Goal: Information Seeking & Learning: Learn about a topic

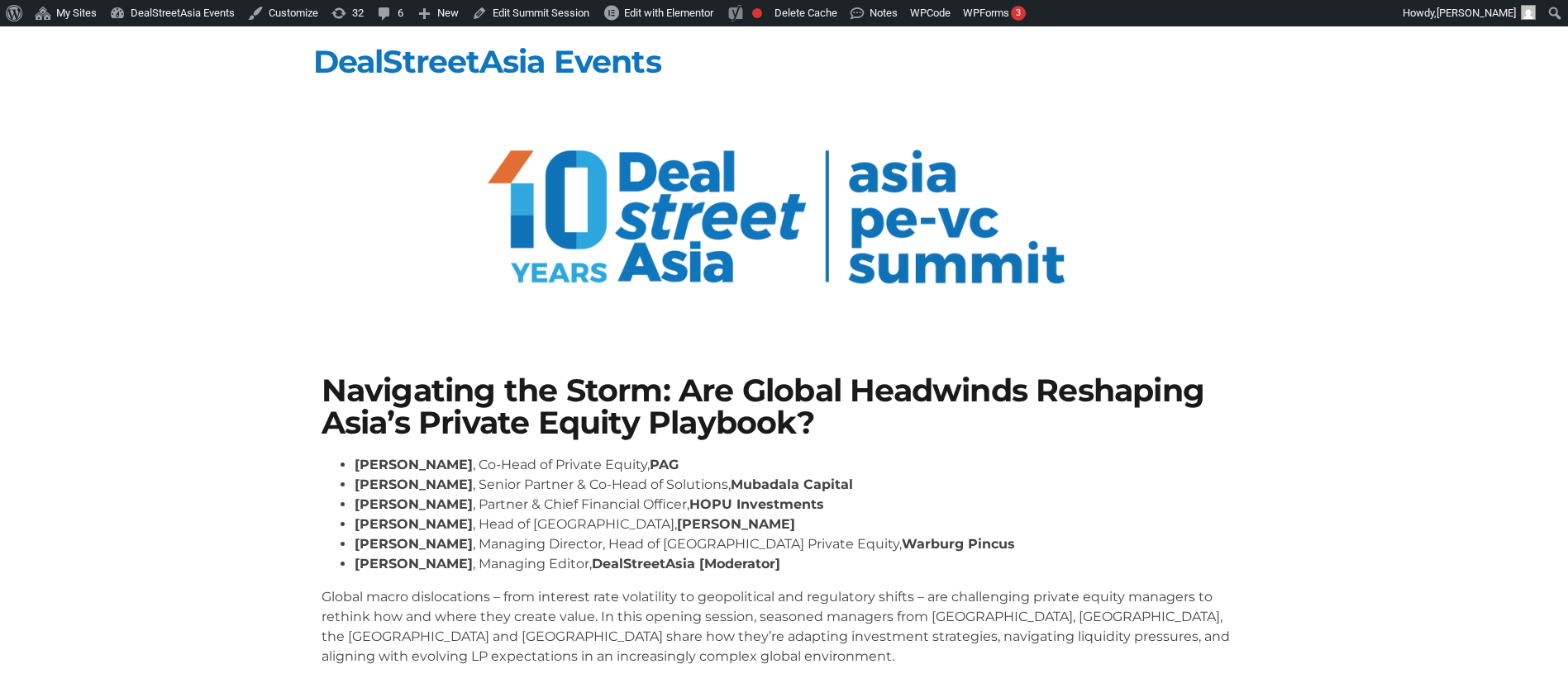
scroll to position [62, 0]
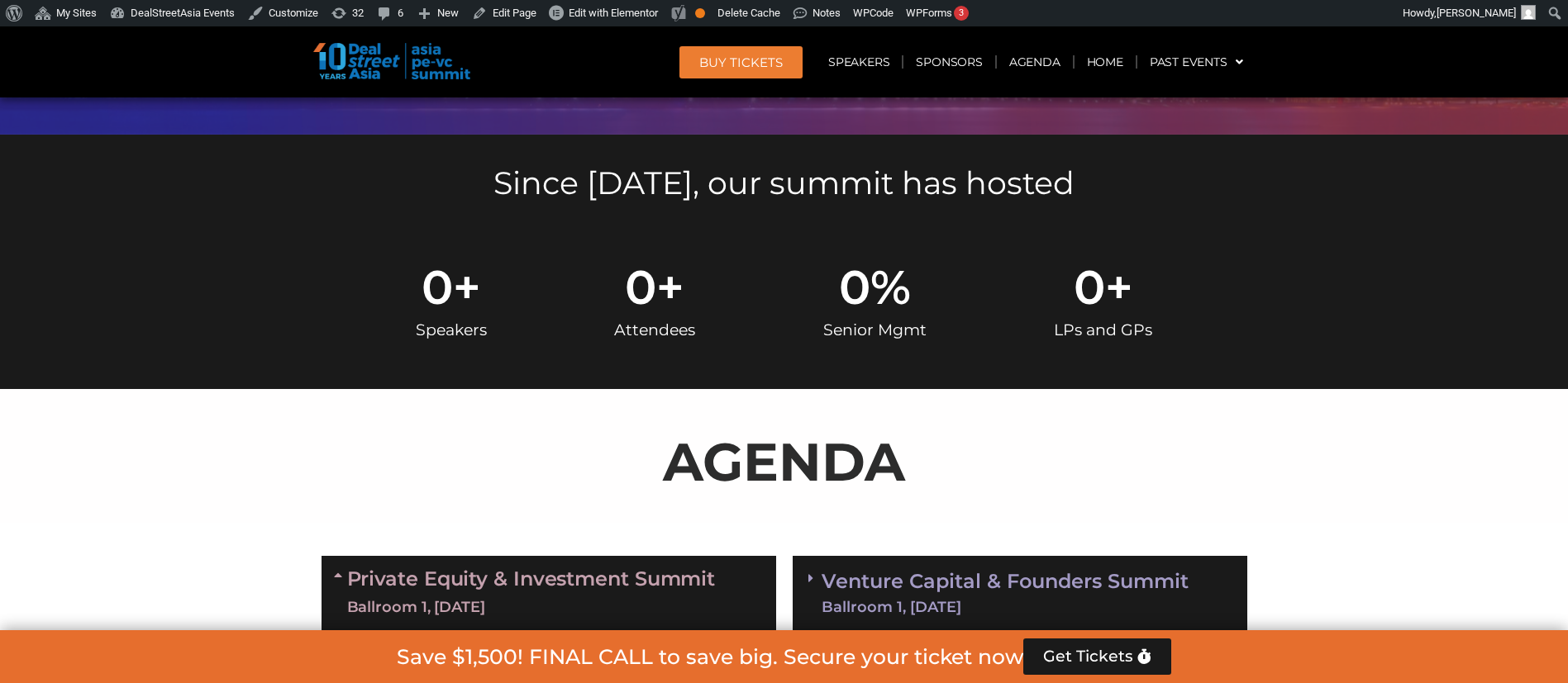
click at [716, 577] on div "Private Equity & Investment Summit Ballroom 1, 10 Sept" at bounding box center [549, 593] width 455 height 74
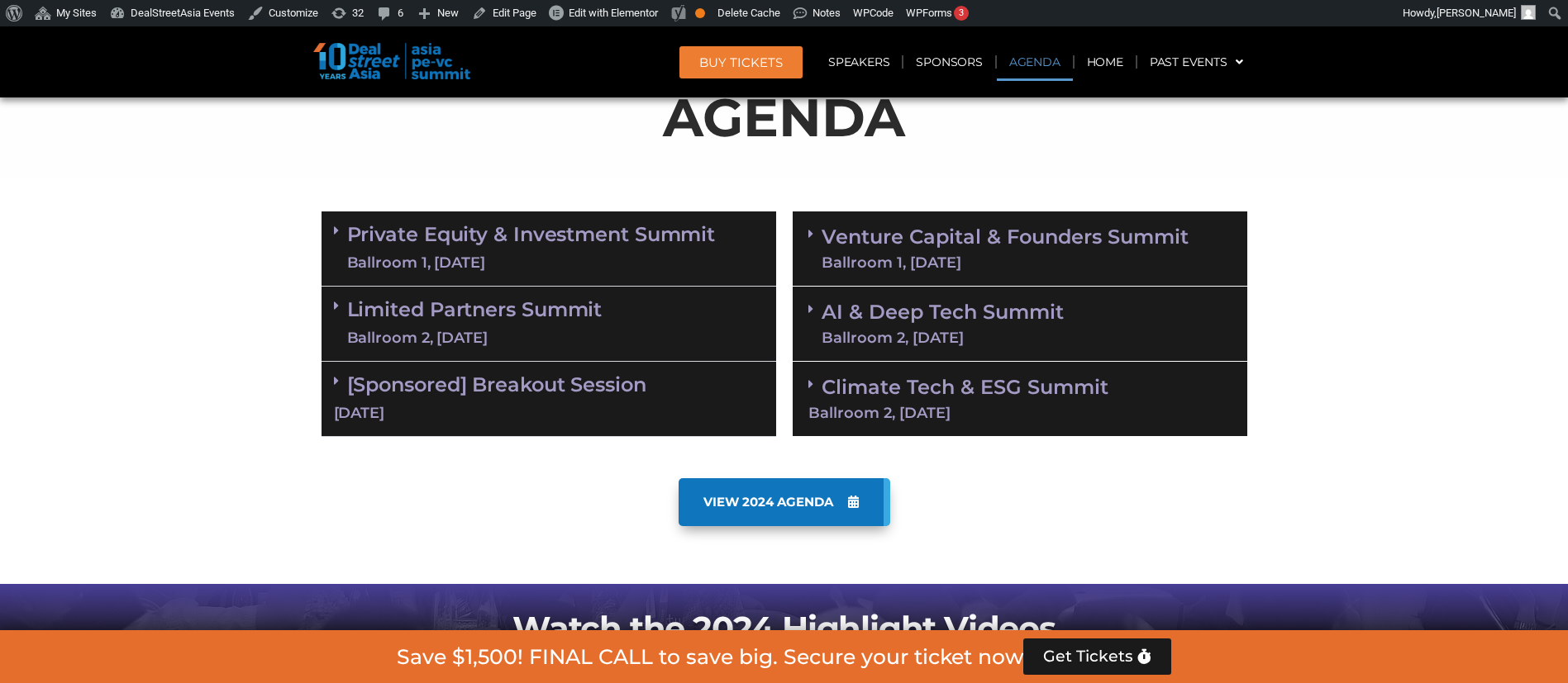
click at [655, 274] on div "Private Equity & Investment Summit Ballroom 1, 10 Sept" at bounding box center [549, 249] width 455 height 75
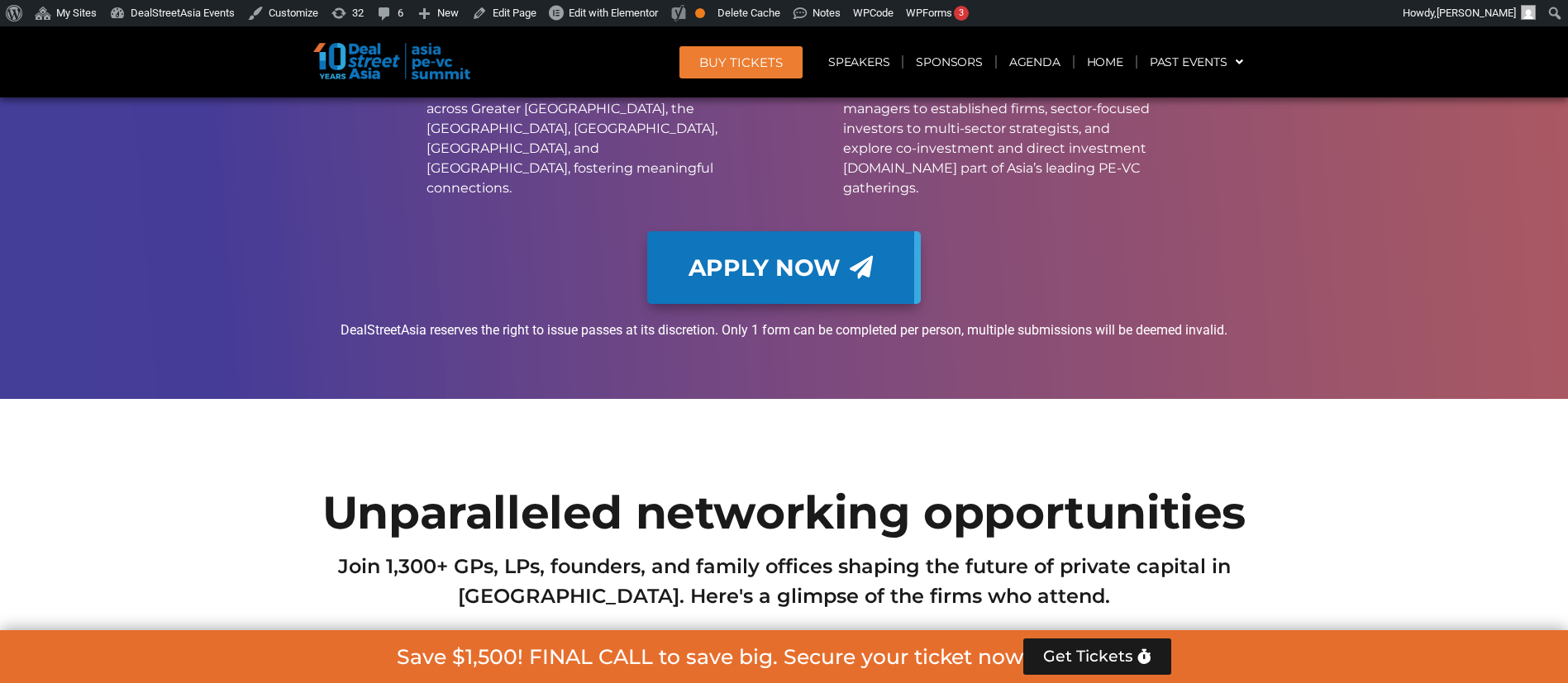
scroll to position [2450, 0]
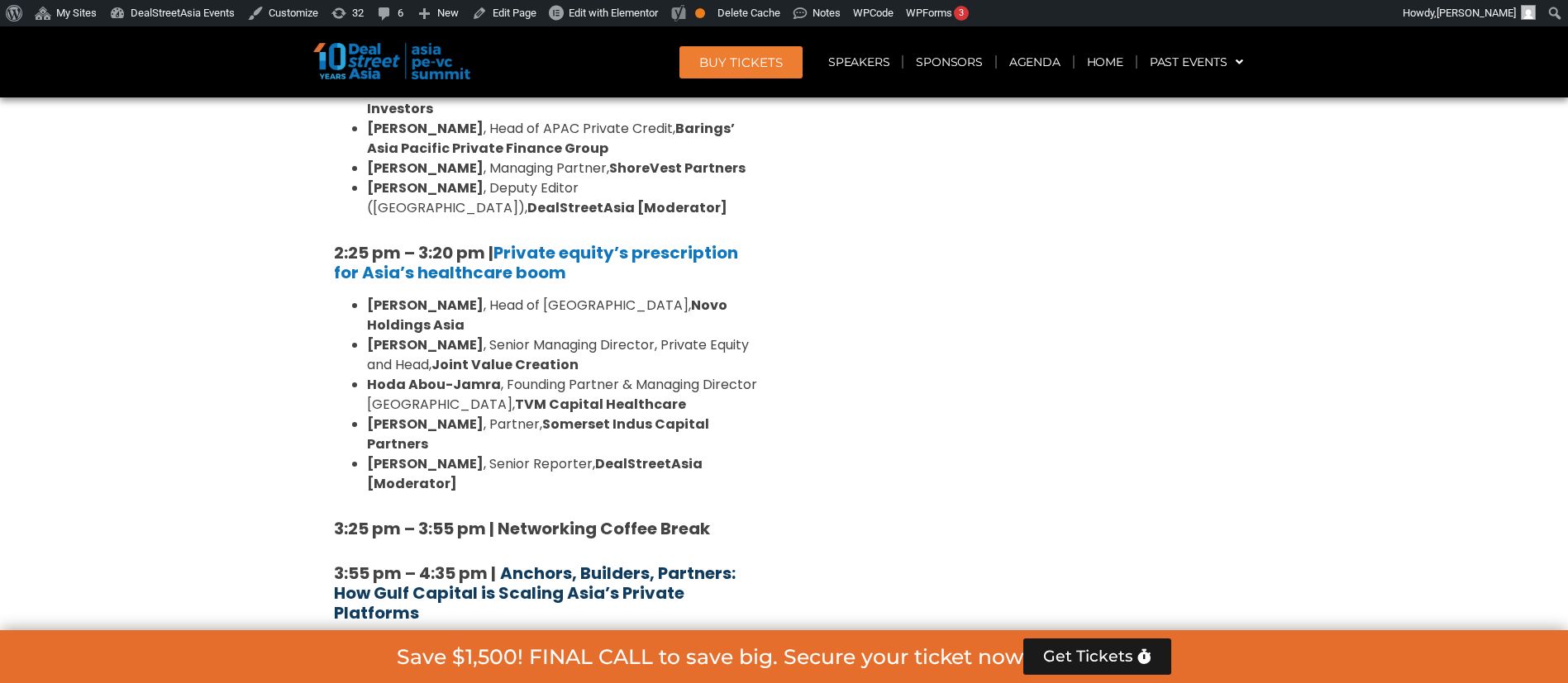
click at [564, 562] on b "Anchors, Builders, Partners: How Gulf Capital is Scaling Asia’s Private Platfor…" at bounding box center [534, 593] width 401 height 63
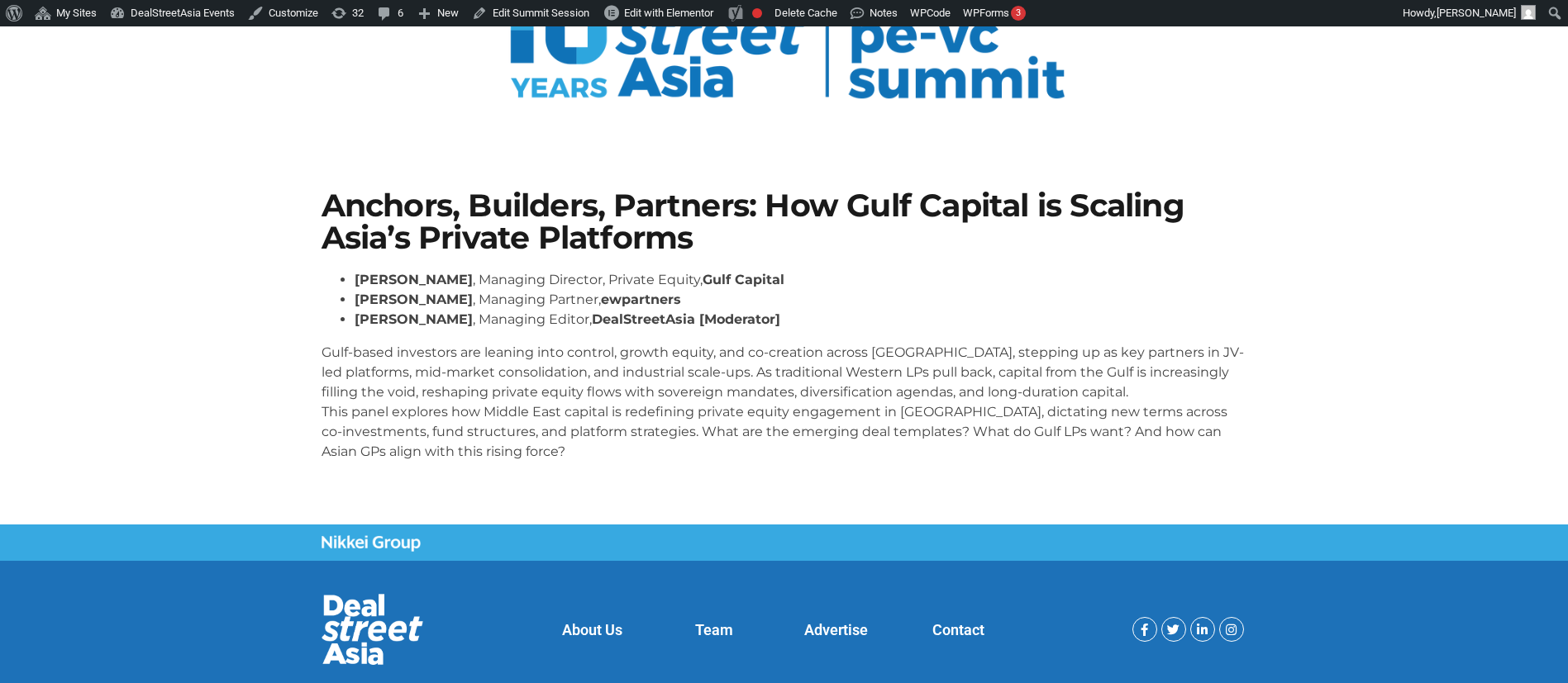
scroll to position [183, 0]
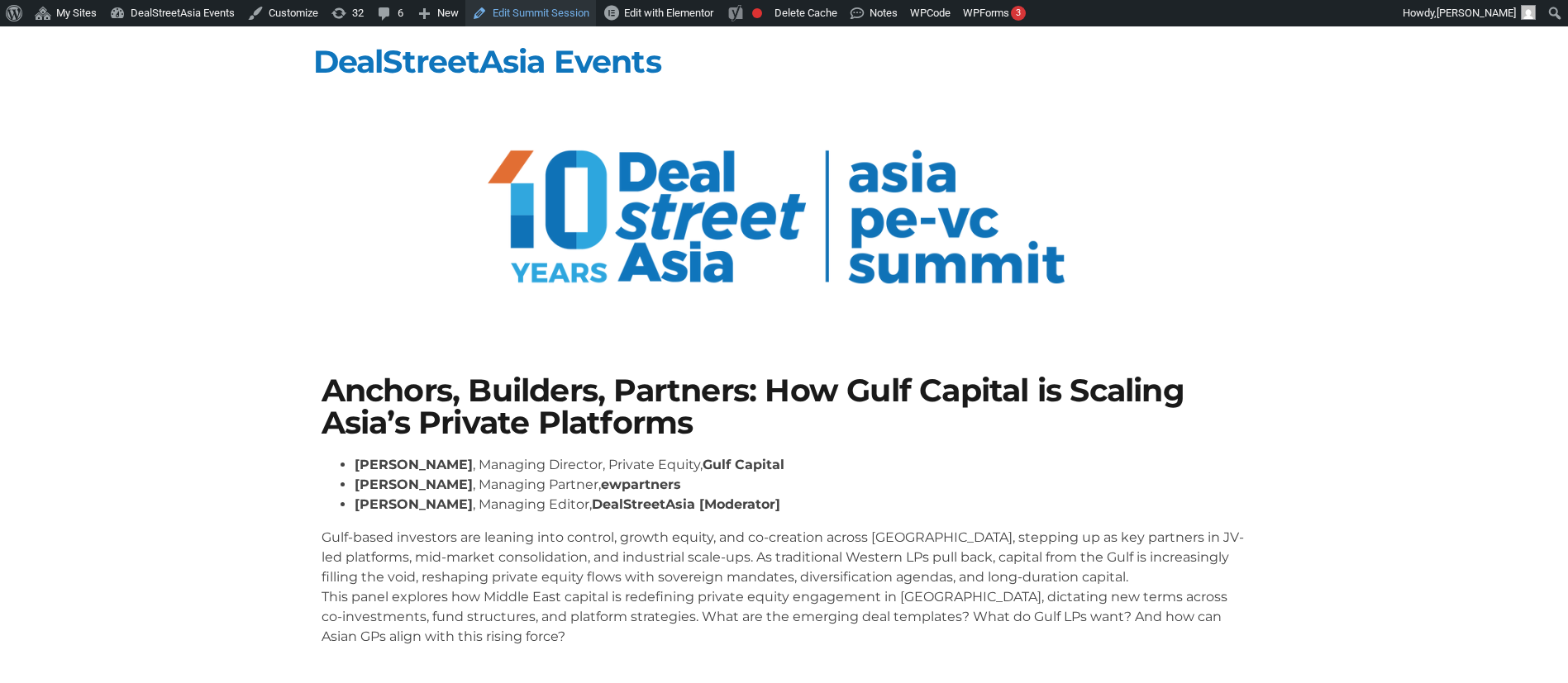
click at [564, 12] on link "Edit Summit Session" at bounding box center [530, 13] width 131 height 26
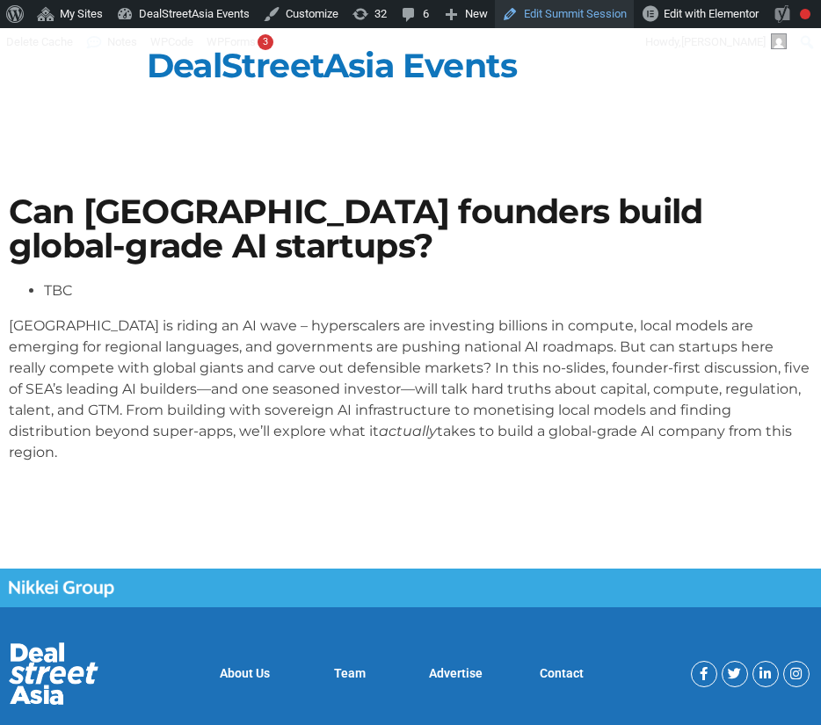
click at [586, 12] on link "Edit Summit Session" at bounding box center [564, 14] width 139 height 28
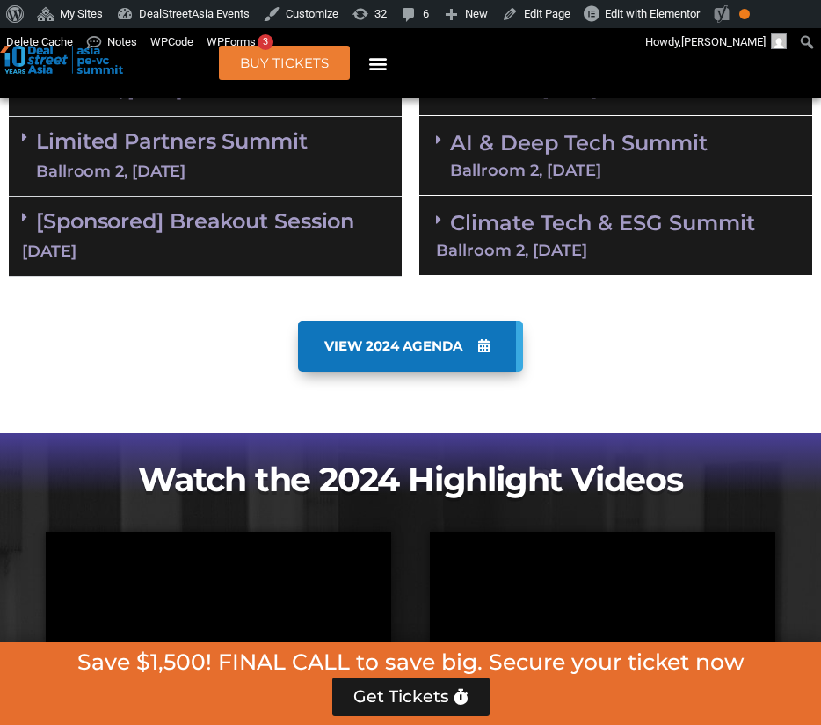
scroll to position [1249, 0]
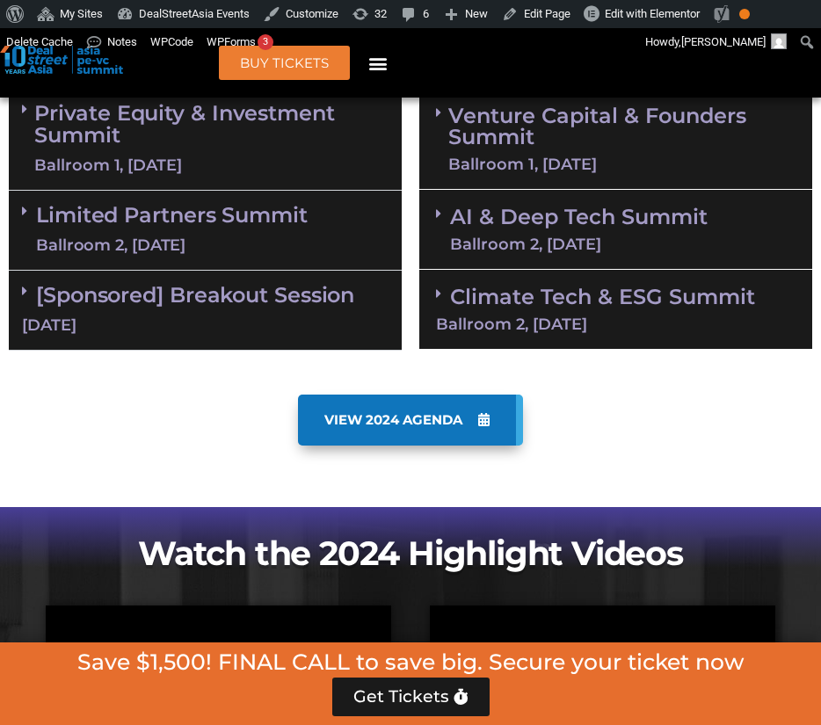
click at [508, 207] on link "AI & Deep Tech Summit Ballroom 2, 11 Sept" at bounding box center [579, 230] width 258 height 46
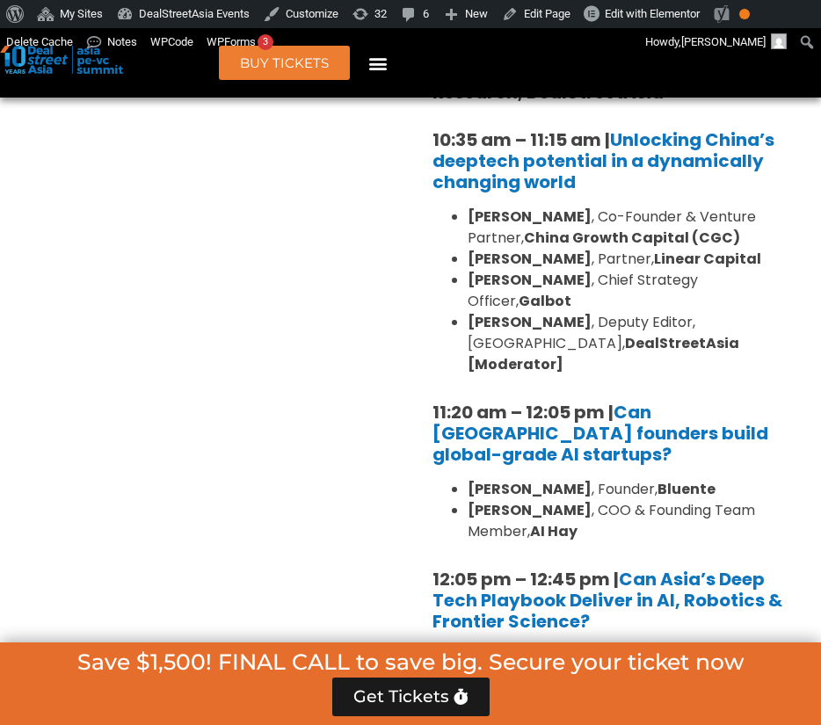
scroll to position [1540, 0]
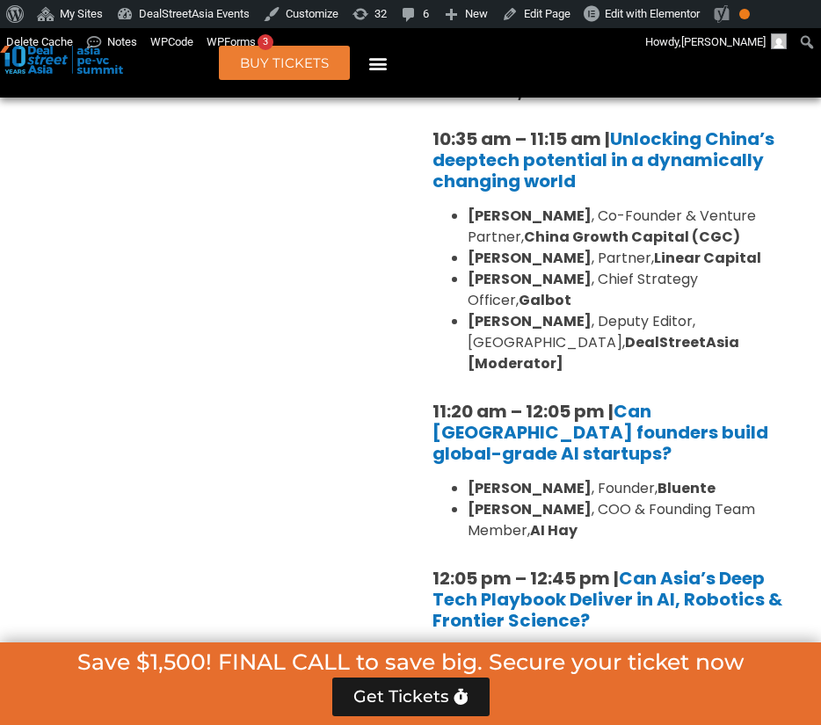
click at [677, 311] on li "Eudora Wang , Deputy Editor, Greater China, DealStreetAsia [Moderator]" at bounding box center [633, 342] width 331 height 63
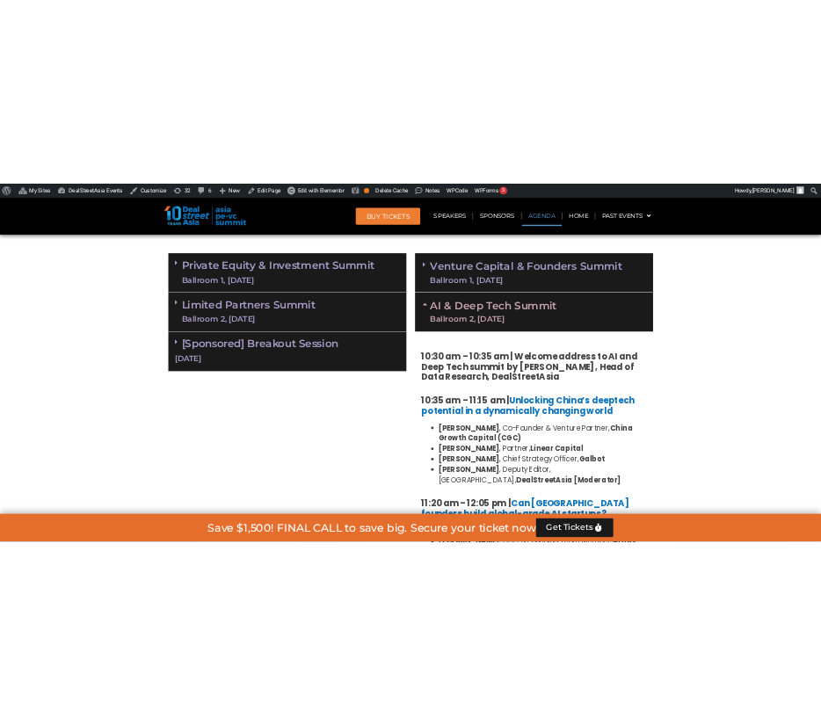
scroll to position [1054, 0]
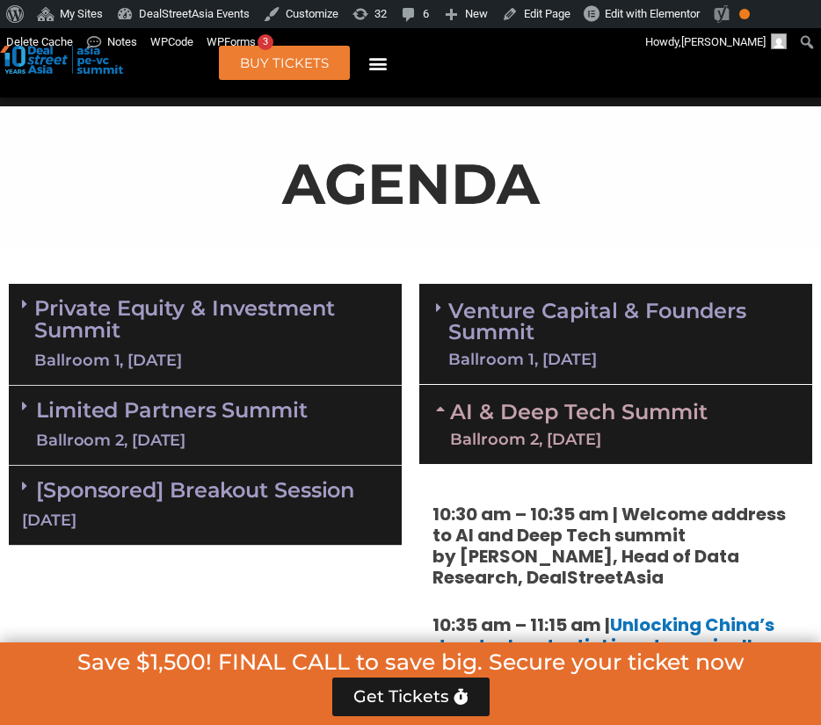
click at [523, 301] on link "Venture Capital & Founders​ Summit Ballroom 1, 11 Sept" at bounding box center [621, 334] width 347 height 67
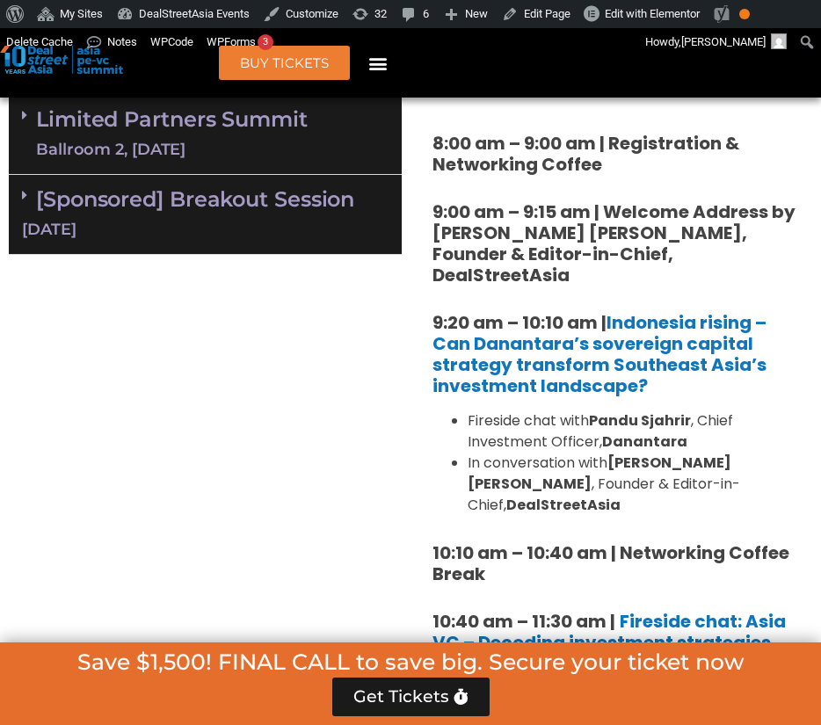
scroll to position [1344, 0]
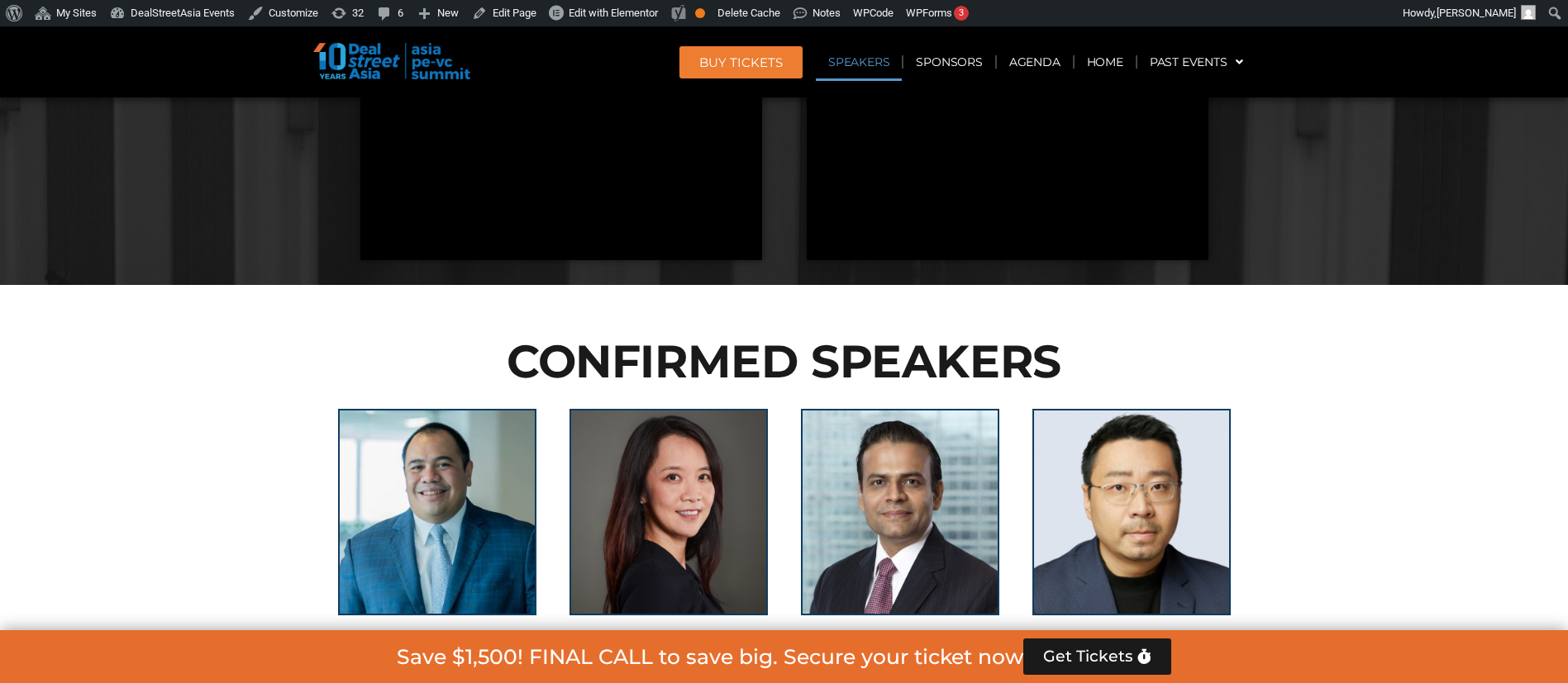
scroll to position [1554, 0]
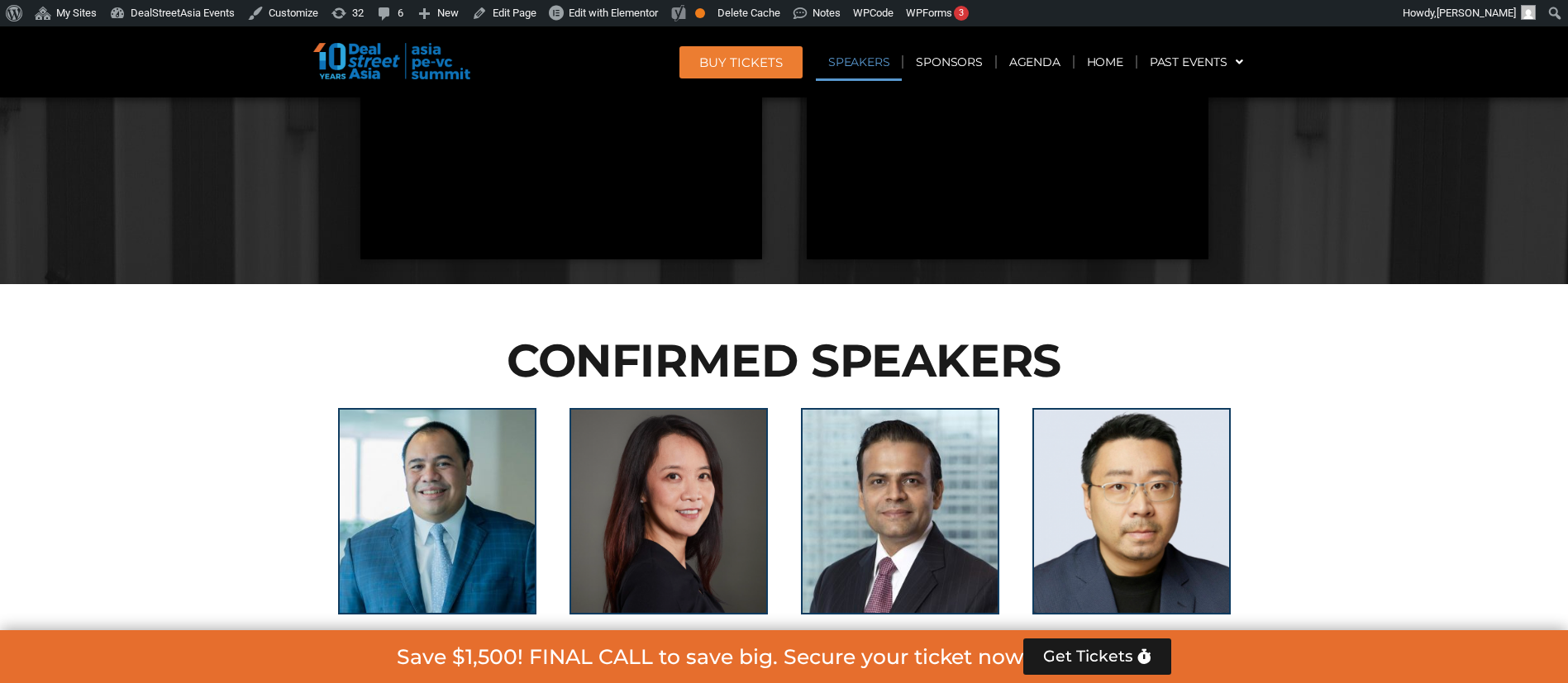
click at [514, 64] on span "BUY Tickets" at bounding box center [741, 62] width 84 height 12
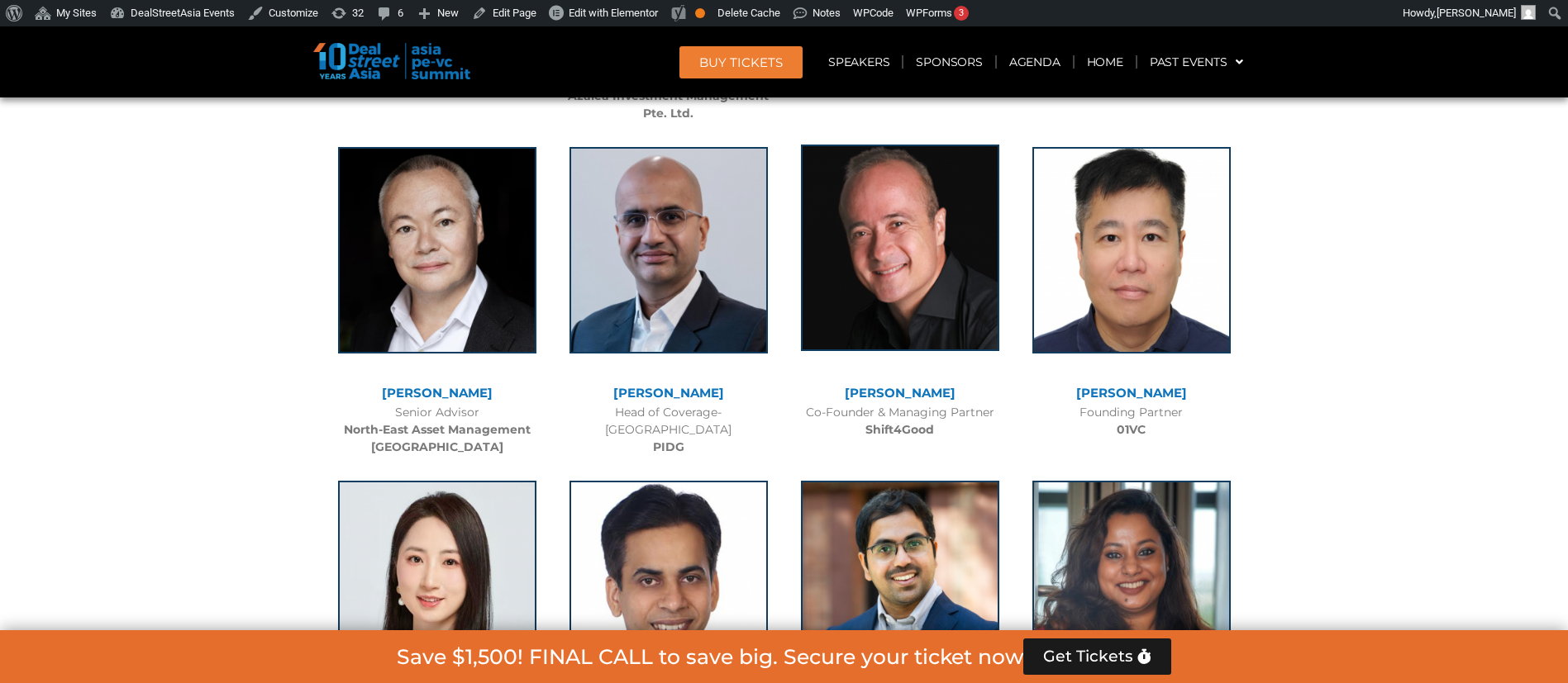
scroll to position [9907, 0]
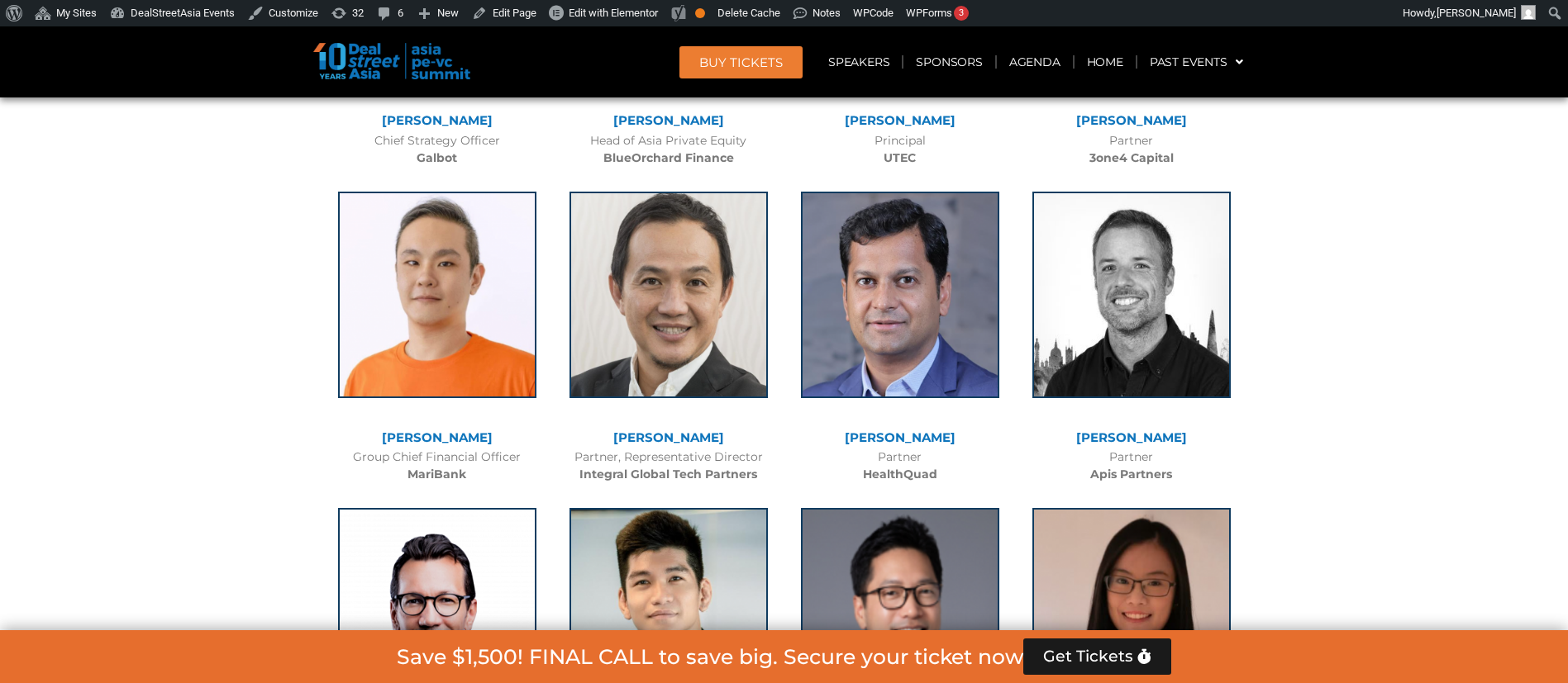
click at [514, 454] on b "Integral Global Tech Partners" at bounding box center [667, 474] width 178 height 15
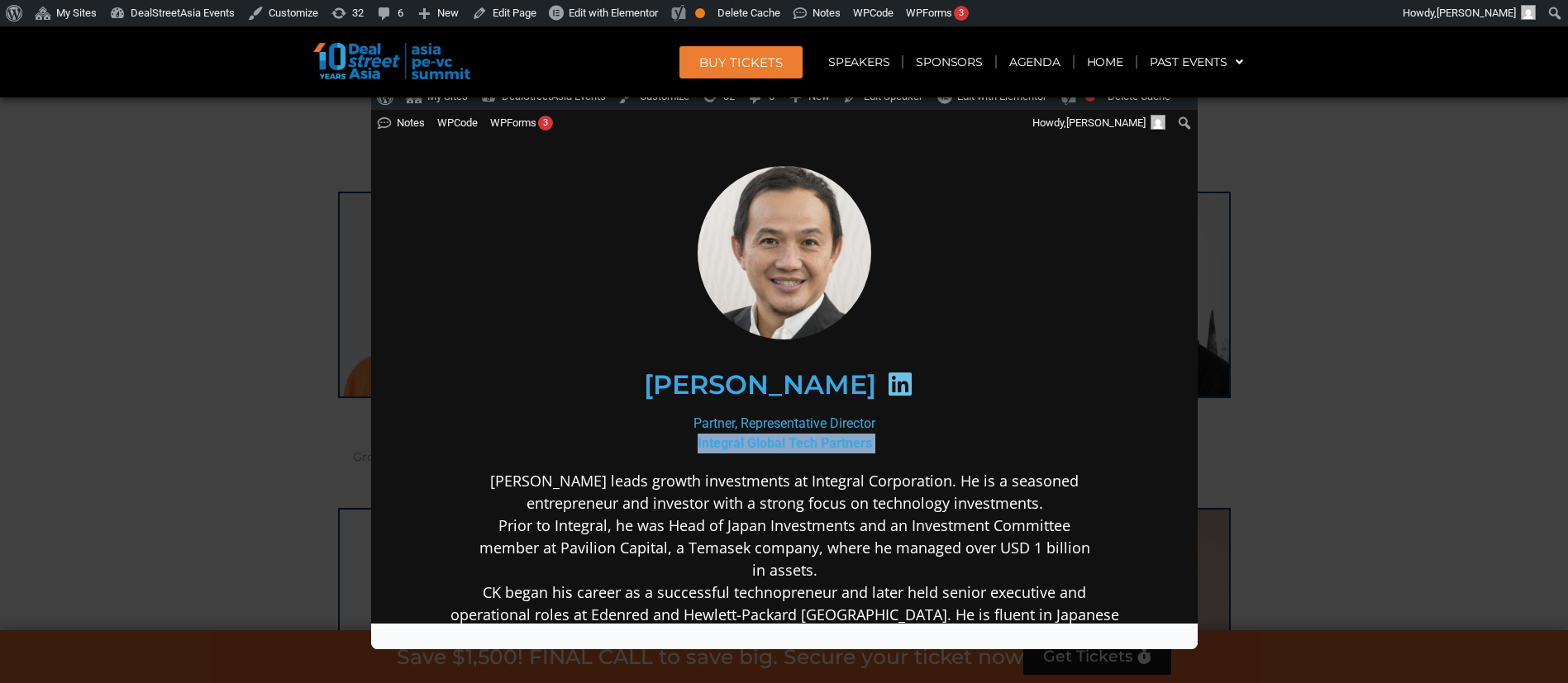
scroll to position [0, 0]
copy div "Integral Global Tech Partners"
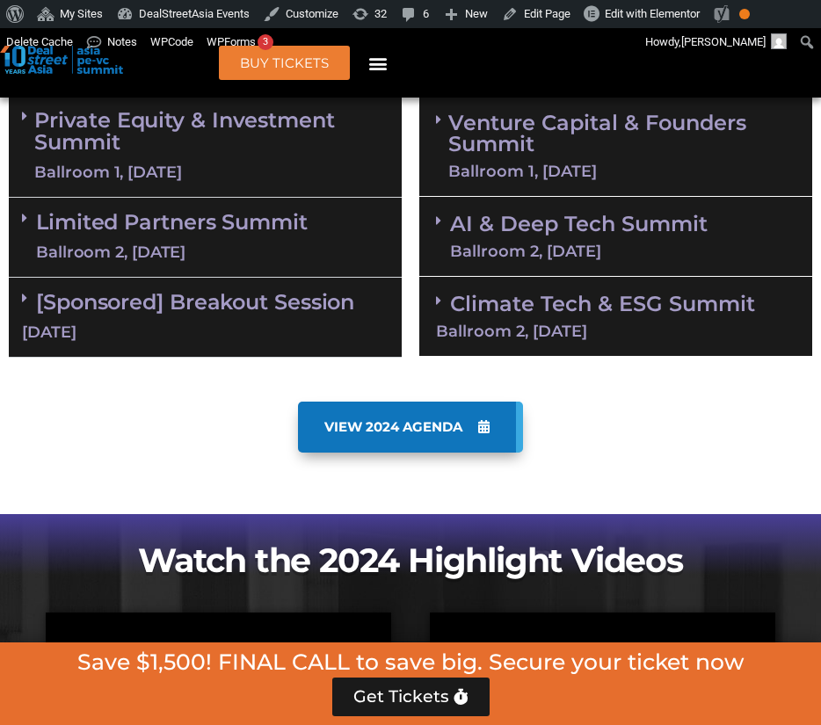
scroll to position [1269, 0]
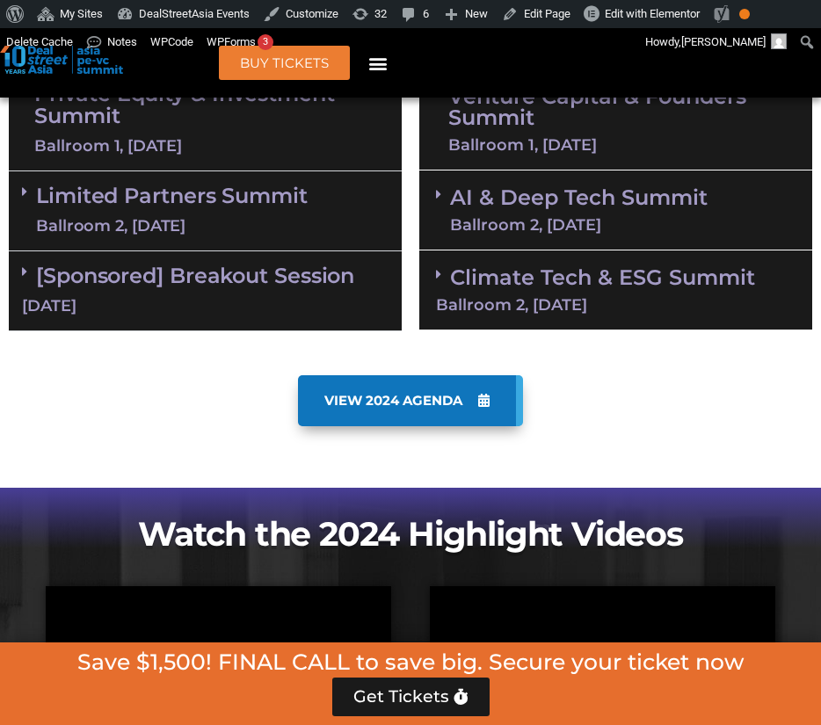
click at [513, 453] on div at bounding box center [411, 466] width 804 height 26
drag, startPoint x: 513, startPoint y: 418, endPoint x: 569, endPoint y: 424, distance: 56.5
click at [569, 453] on div at bounding box center [411, 466] width 804 height 26
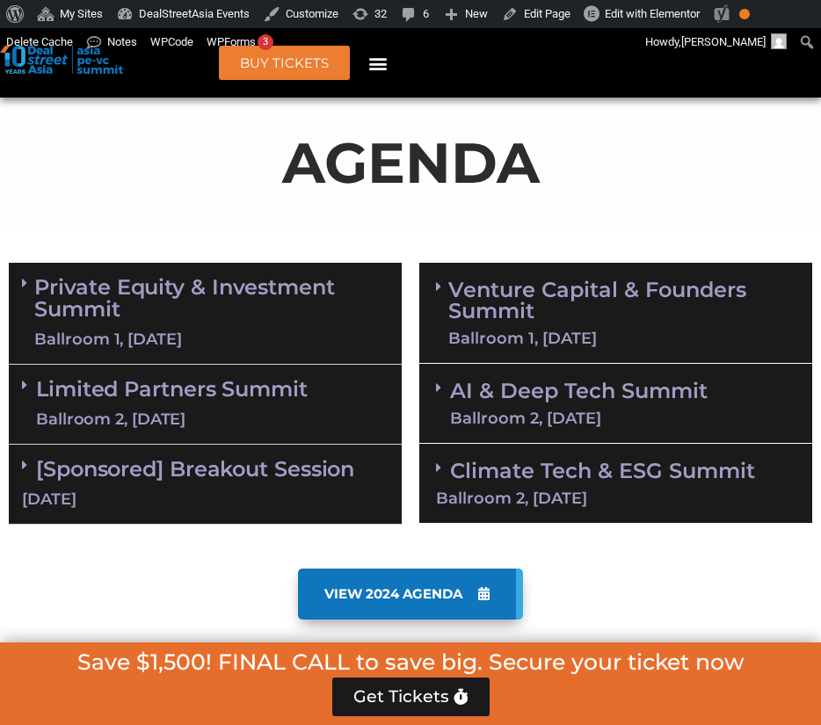
scroll to position [1078, 0]
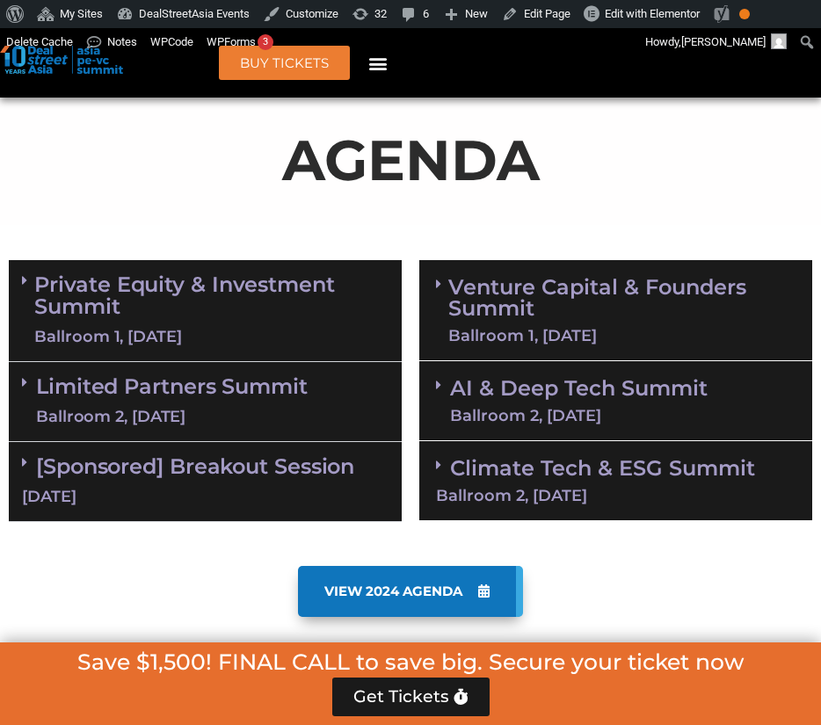
click at [524, 277] on link "Venture Capital & Founders​ Summit Ballroom 1, 11 Sept" at bounding box center [621, 310] width 347 height 67
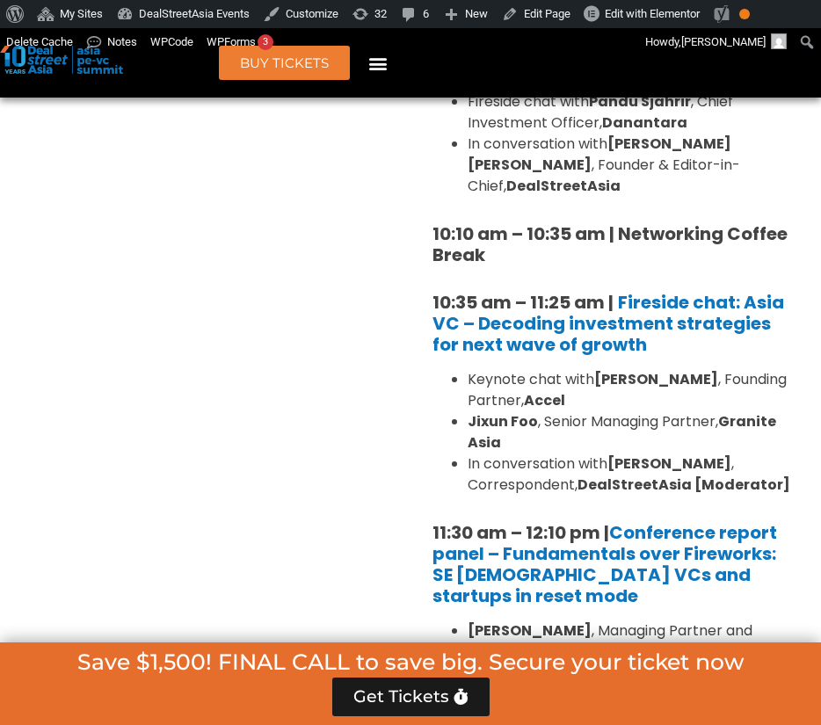
scroll to position [1687, 0]
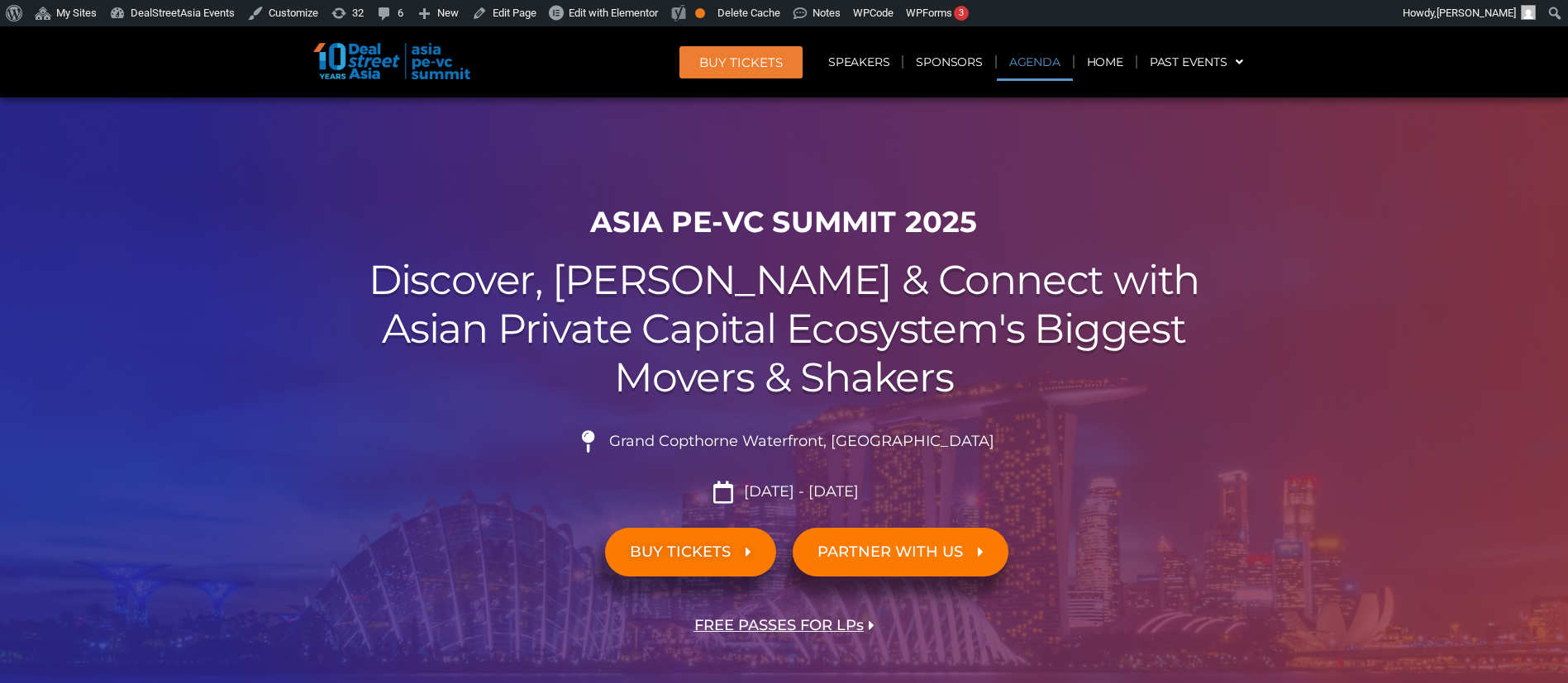
click at [771, 57] on link "Agenda" at bounding box center [1034, 62] width 76 height 38
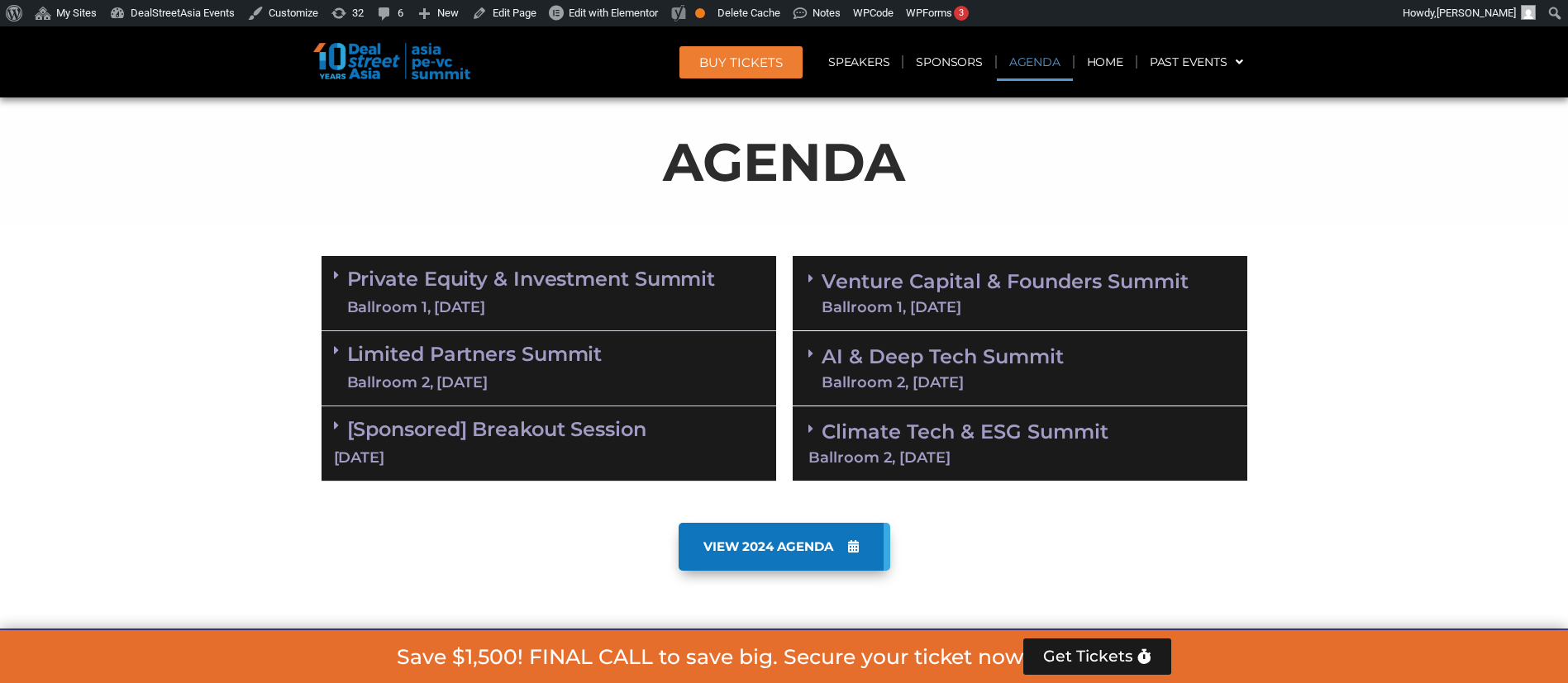
click at [771, 283] on link "Venture Capital & Founders​ Summit Ballroom 1, 11 Sept" at bounding box center [1005, 293] width 367 height 43
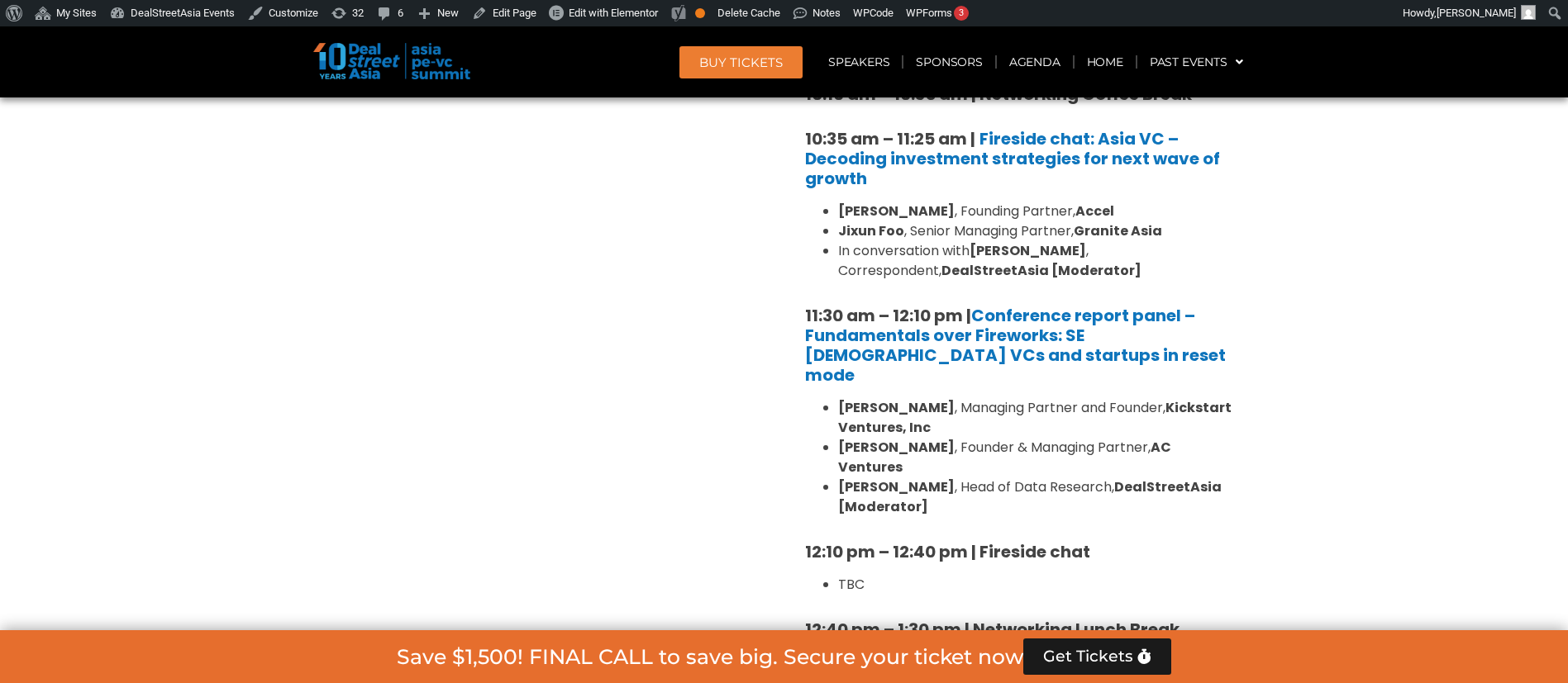
scroll to position [1394, 0]
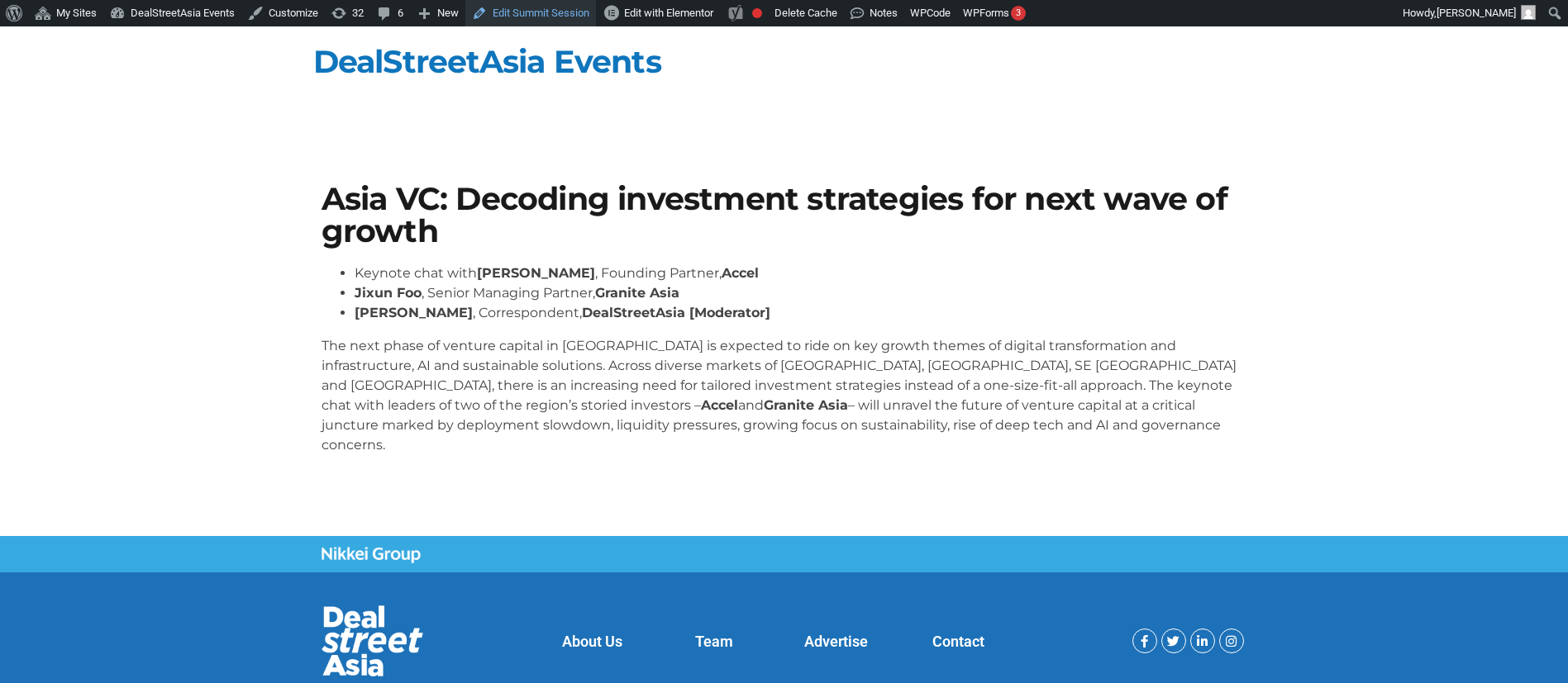
click at [545, 12] on link "Edit Summit Session" at bounding box center [530, 13] width 131 height 26
